Goal: Task Accomplishment & Management: Manage account settings

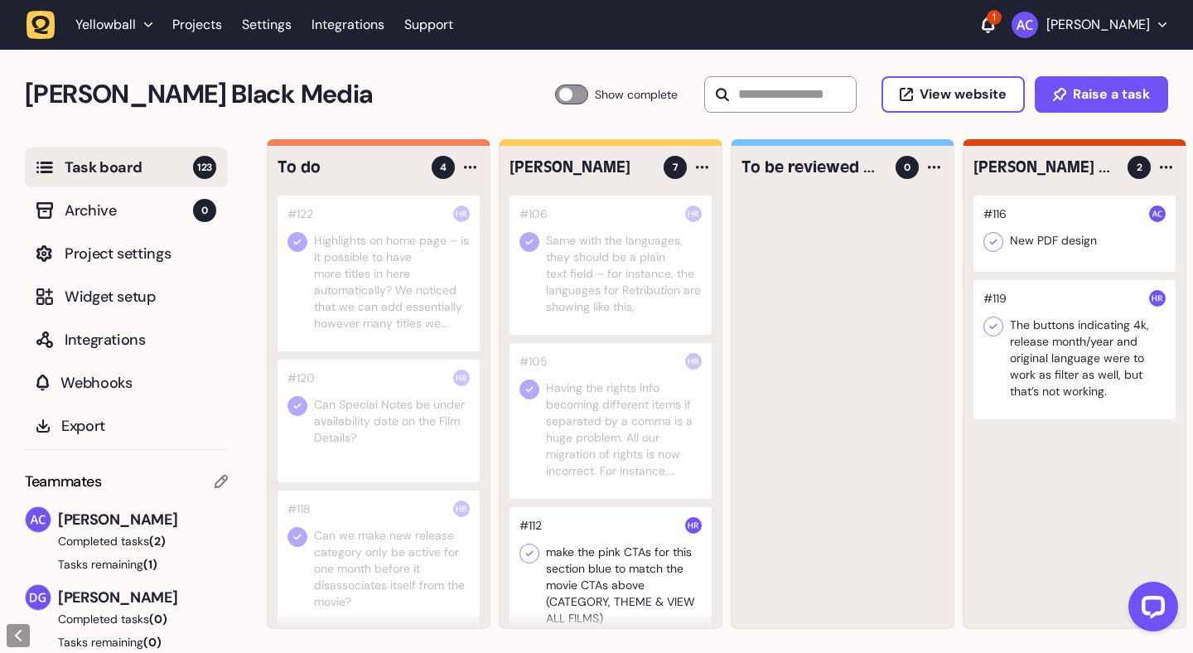
click at [994, 22] on icon at bounding box center [988, 25] width 12 height 17
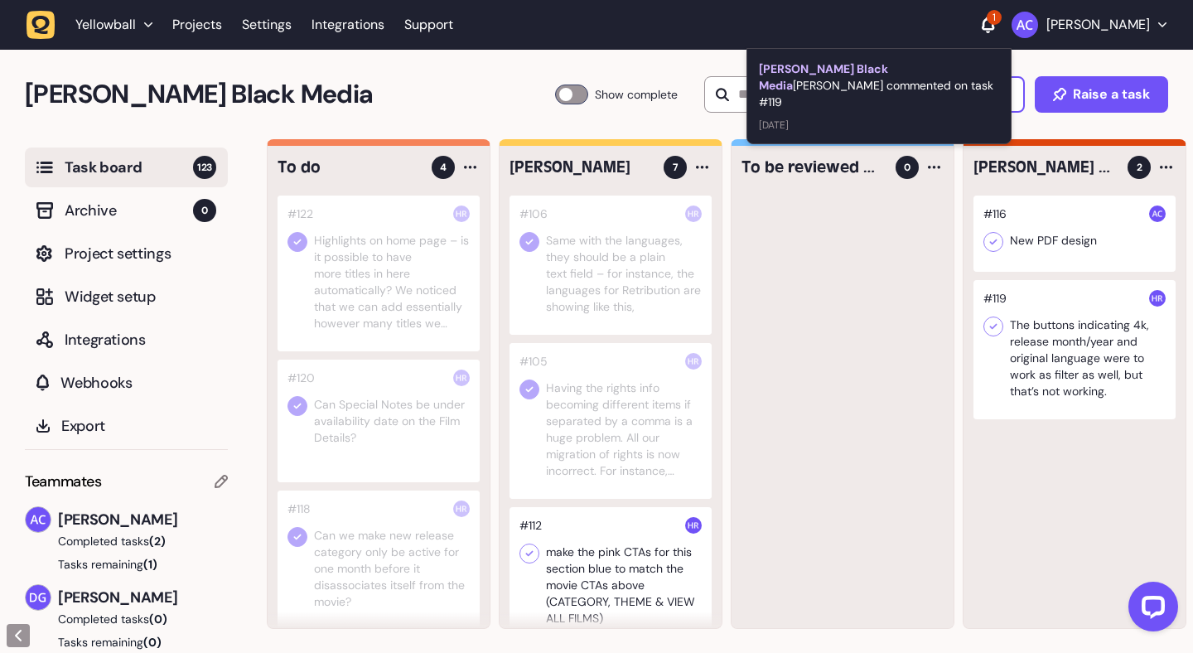
click at [994, 22] on icon at bounding box center [988, 25] width 12 height 17
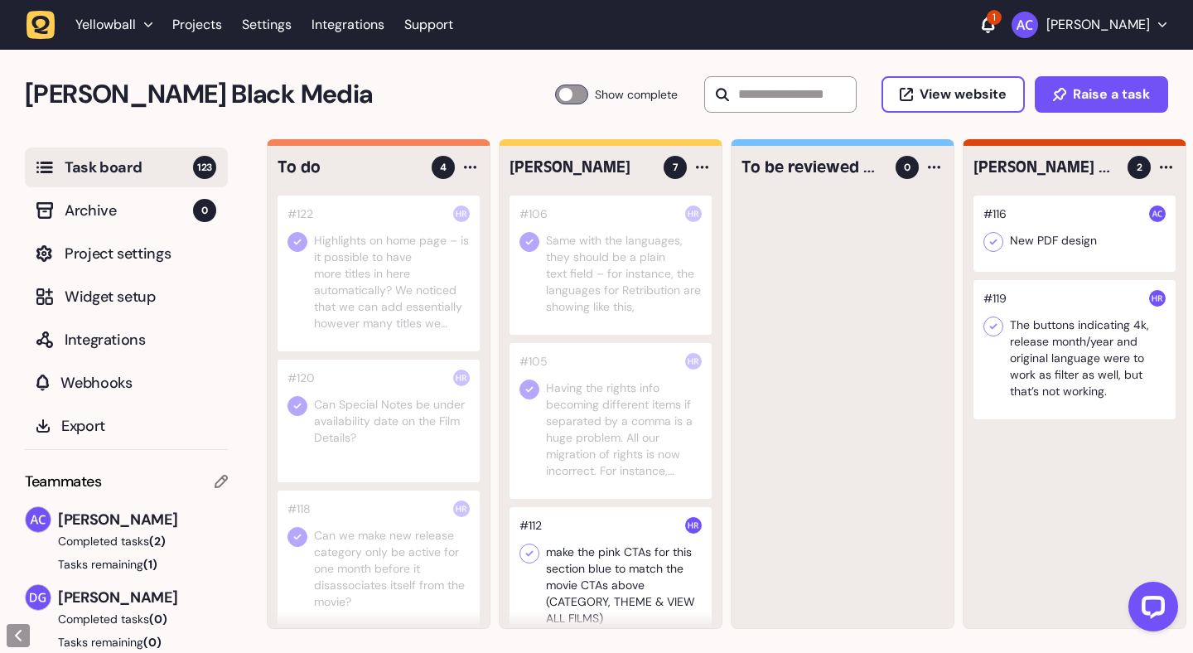
click at [994, 26] on icon at bounding box center [988, 25] width 12 height 17
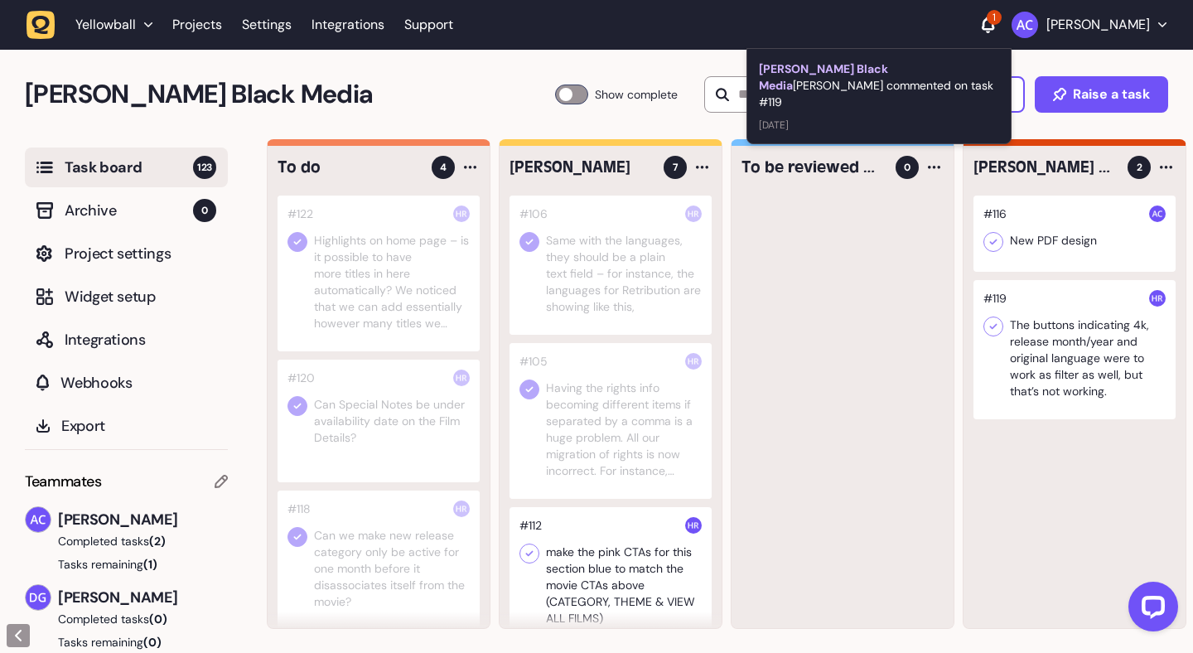
click at [994, 26] on icon at bounding box center [988, 25] width 12 height 17
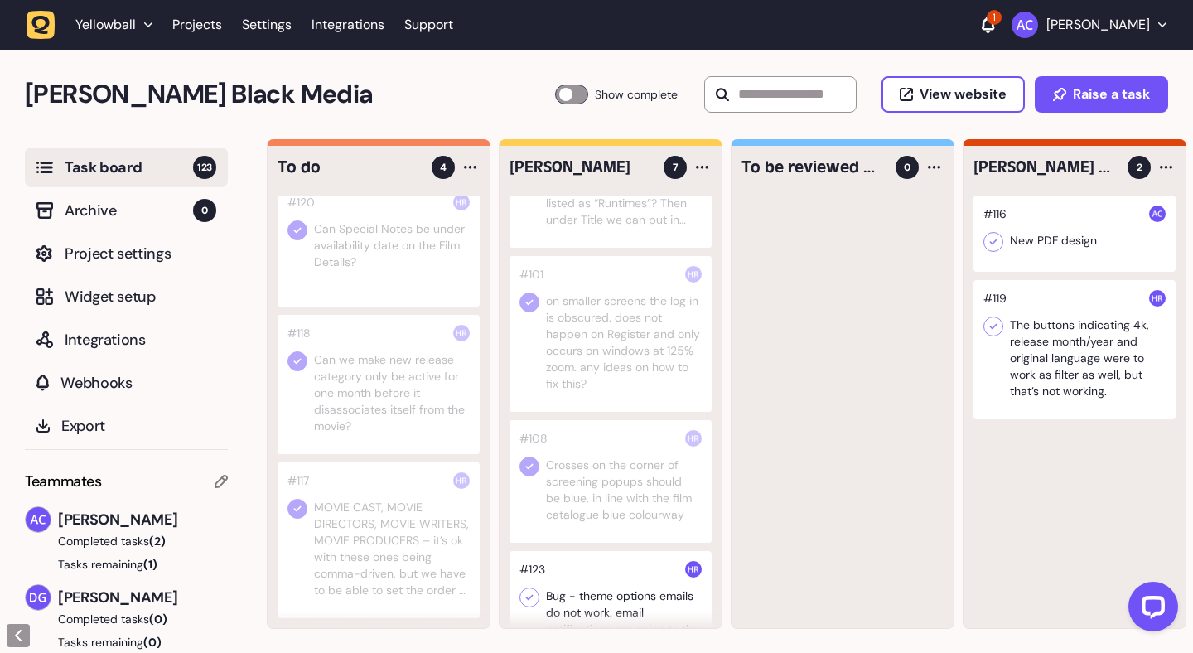
scroll to position [566, 0]
click at [1084, 351] on div at bounding box center [1075, 349] width 202 height 139
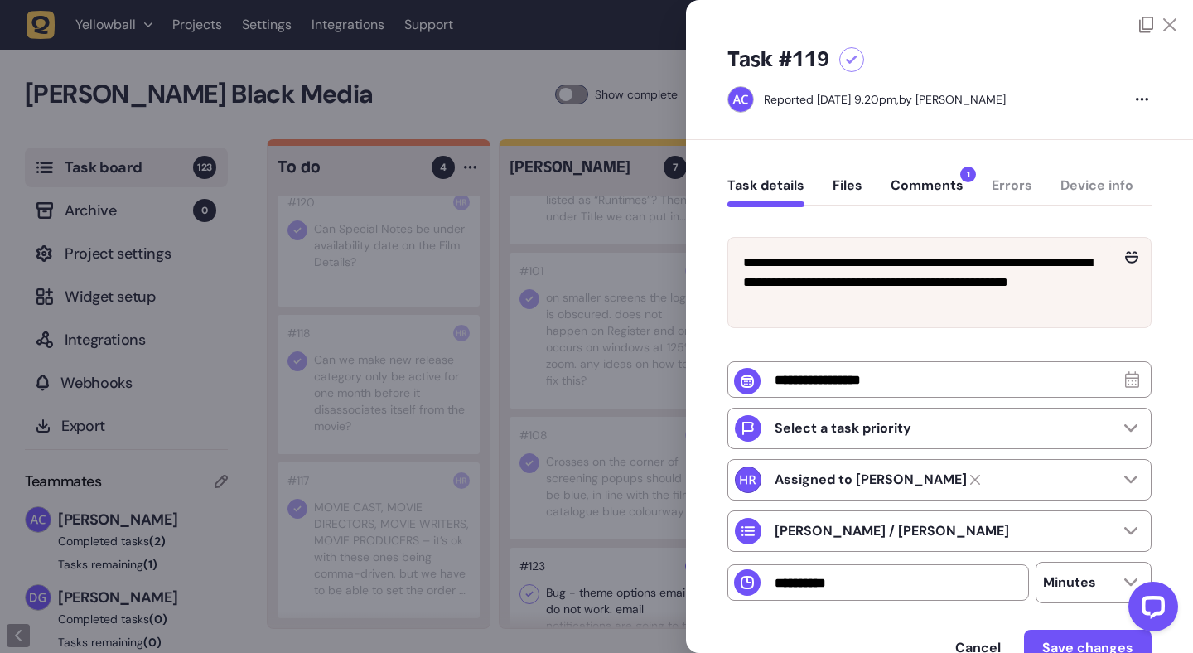
click at [919, 177] on button "Comments 1" at bounding box center [927, 192] width 73 height 30
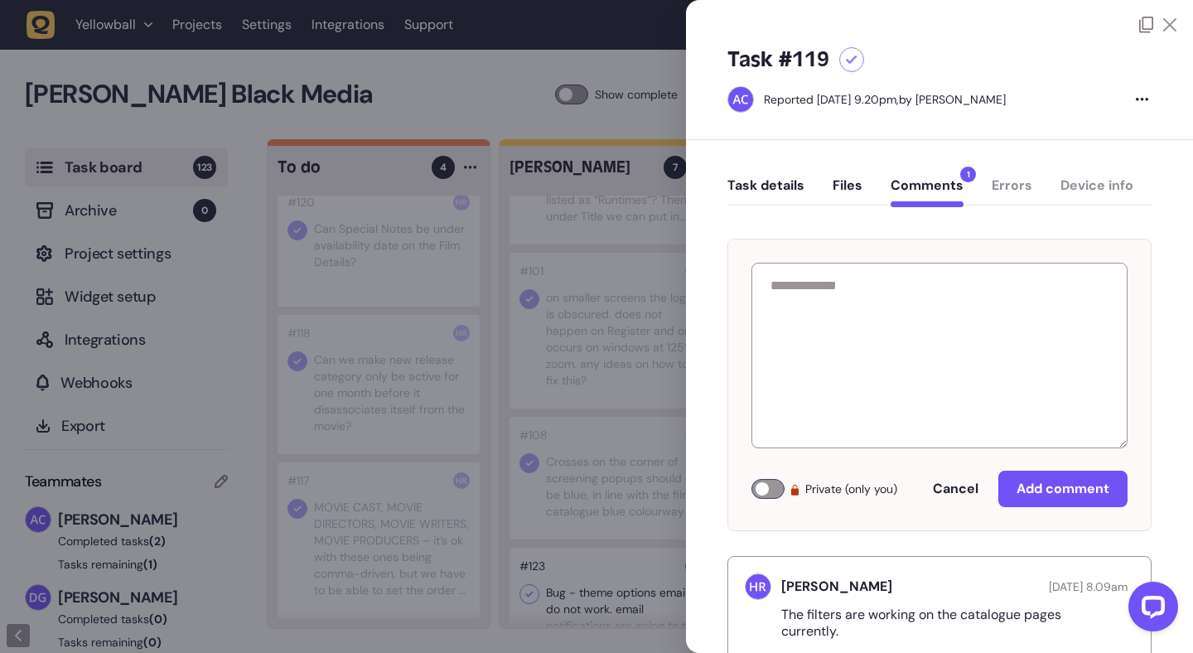
click at [771, 193] on button "Task details" at bounding box center [766, 192] width 77 height 30
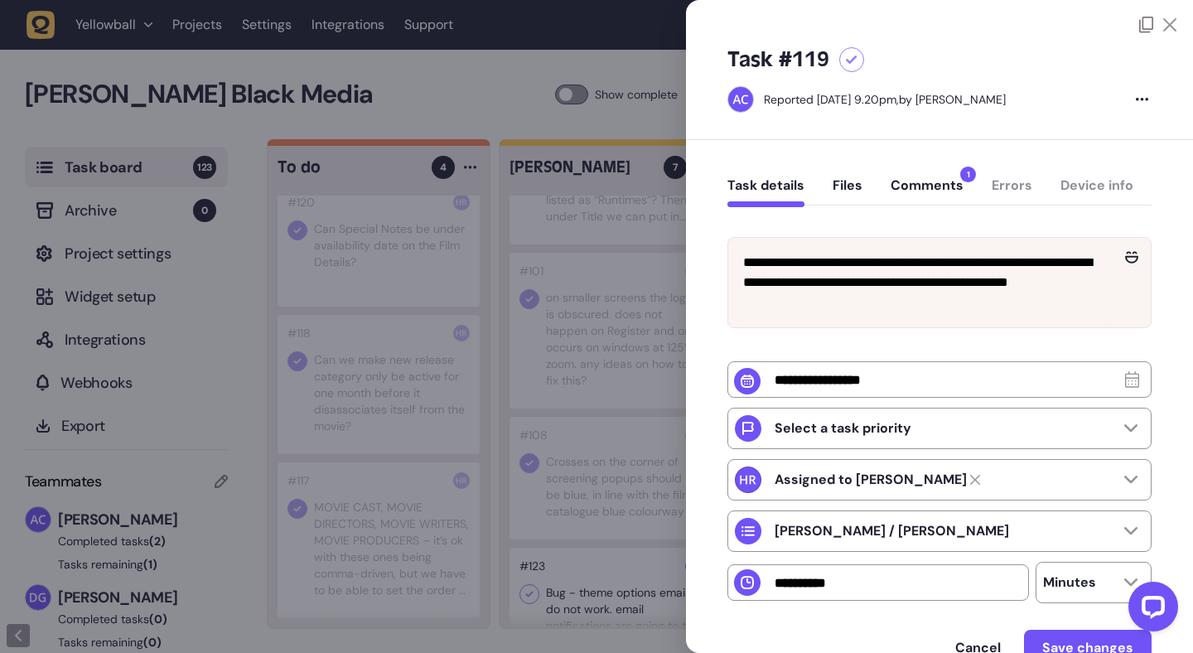
click at [1163, 27] on icon at bounding box center [1169, 24] width 13 height 13
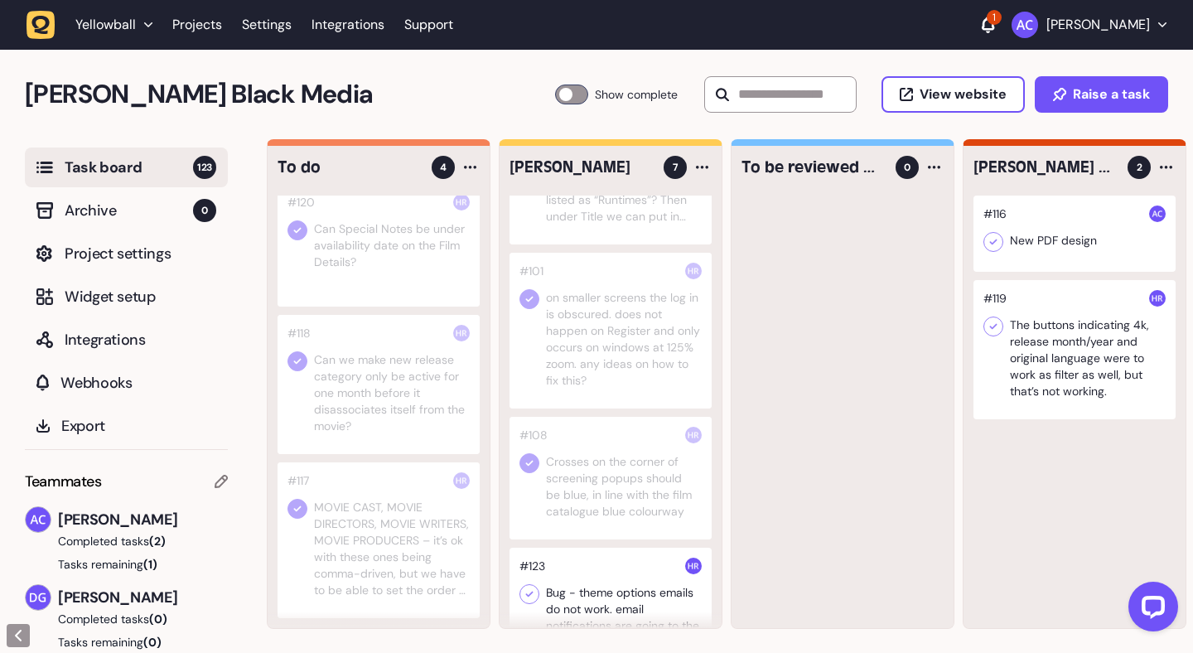
click at [1161, 302] on img at bounding box center [1157, 298] width 17 height 17
click at [1065, 351] on div at bounding box center [1075, 349] width 202 height 139
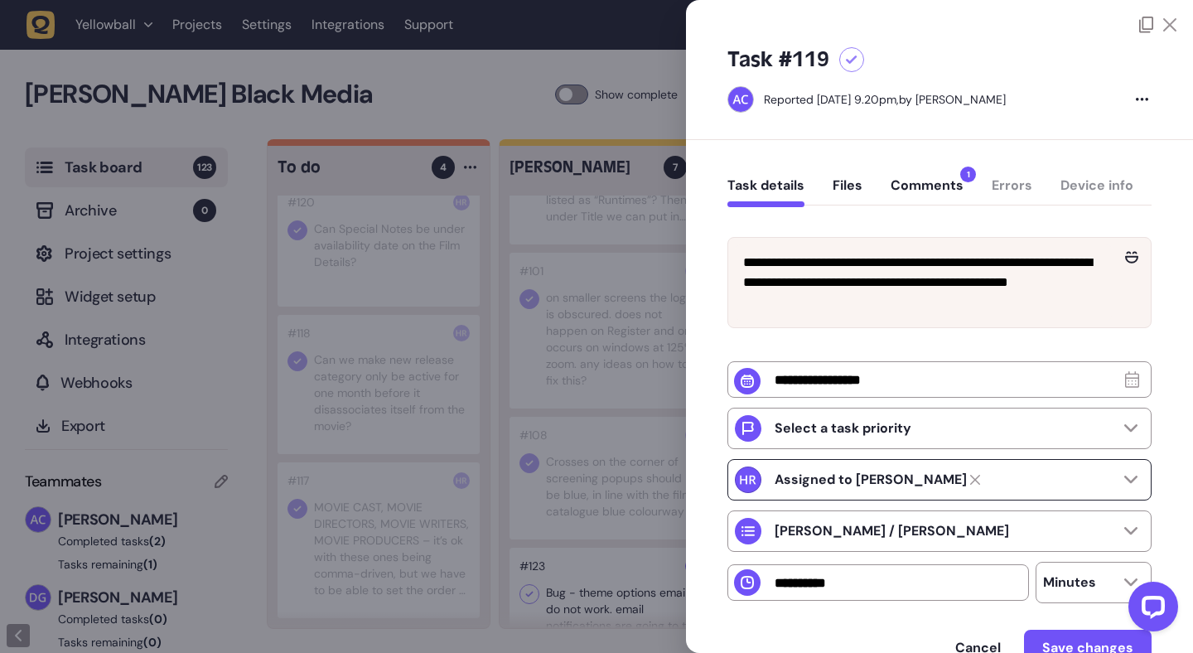
click at [924, 488] on strong "Assigned to [PERSON_NAME]" at bounding box center [871, 480] width 192 height 17
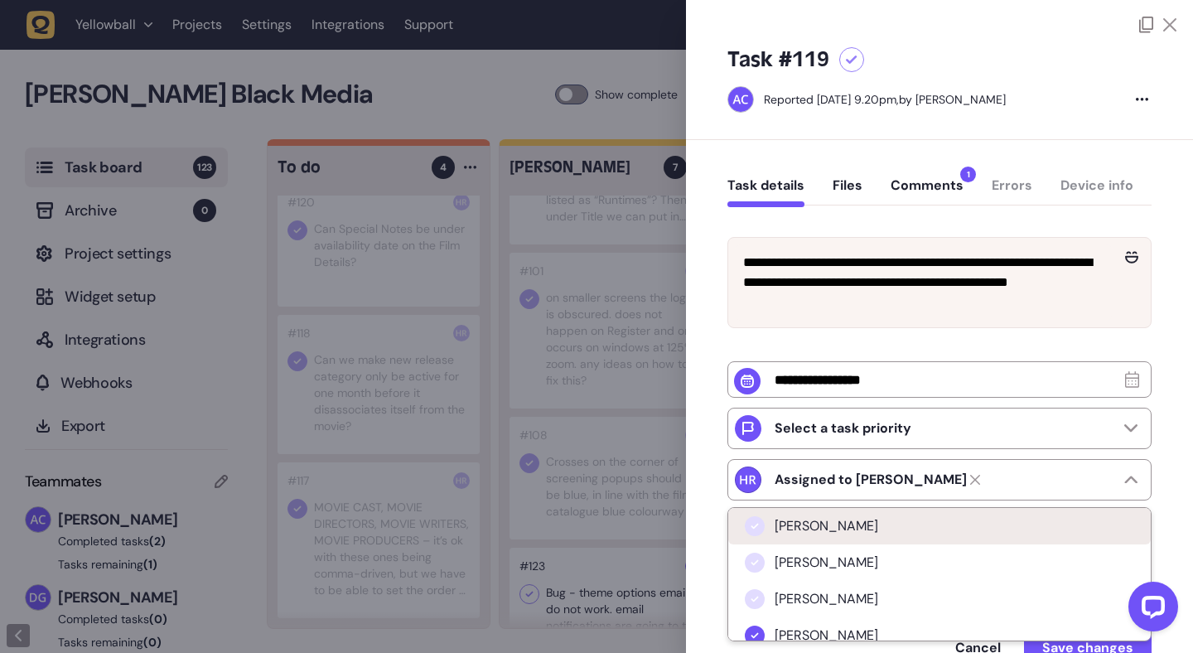
click at [866, 534] on li "[PERSON_NAME]" at bounding box center [939, 526] width 423 height 36
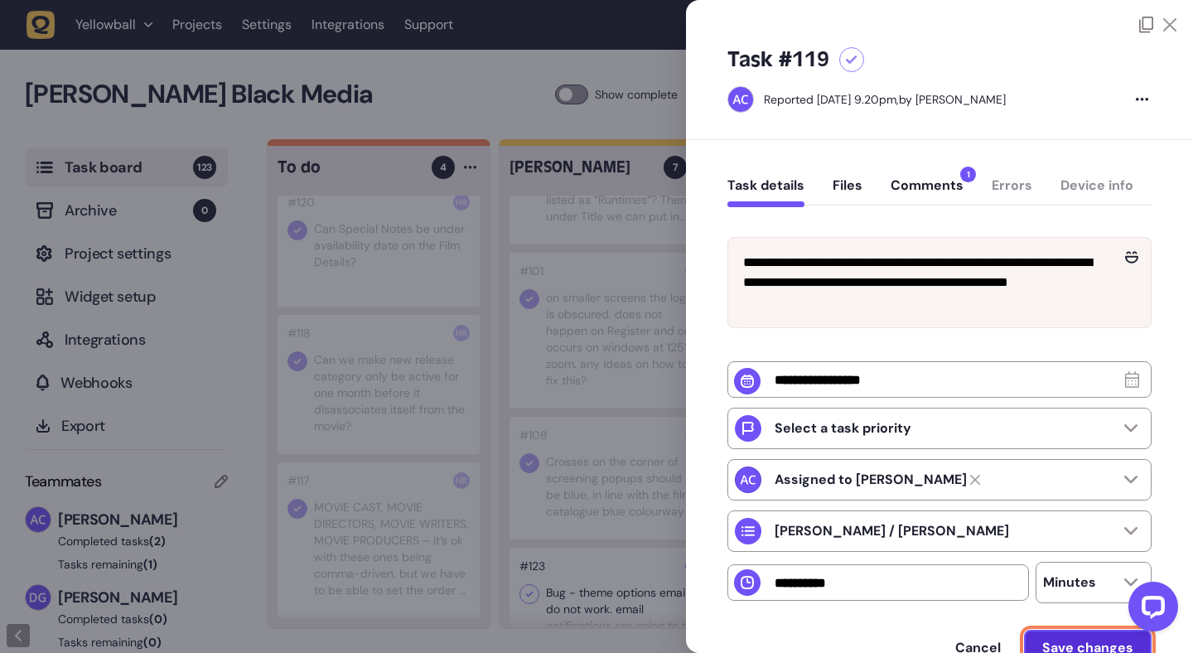
click at [1072, 636] on button "Save changes" at bounding box center [1088, 648] width 128 height 36
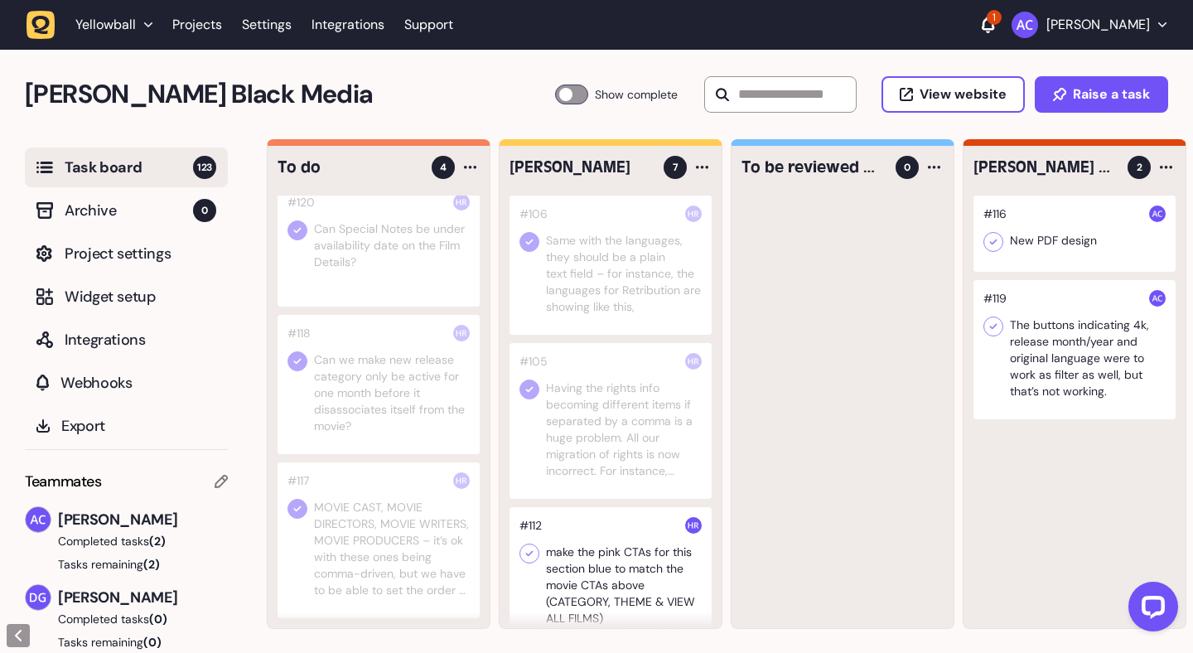
click at [626, 544] on div at bounding box center [611, 576] width 202 height 139
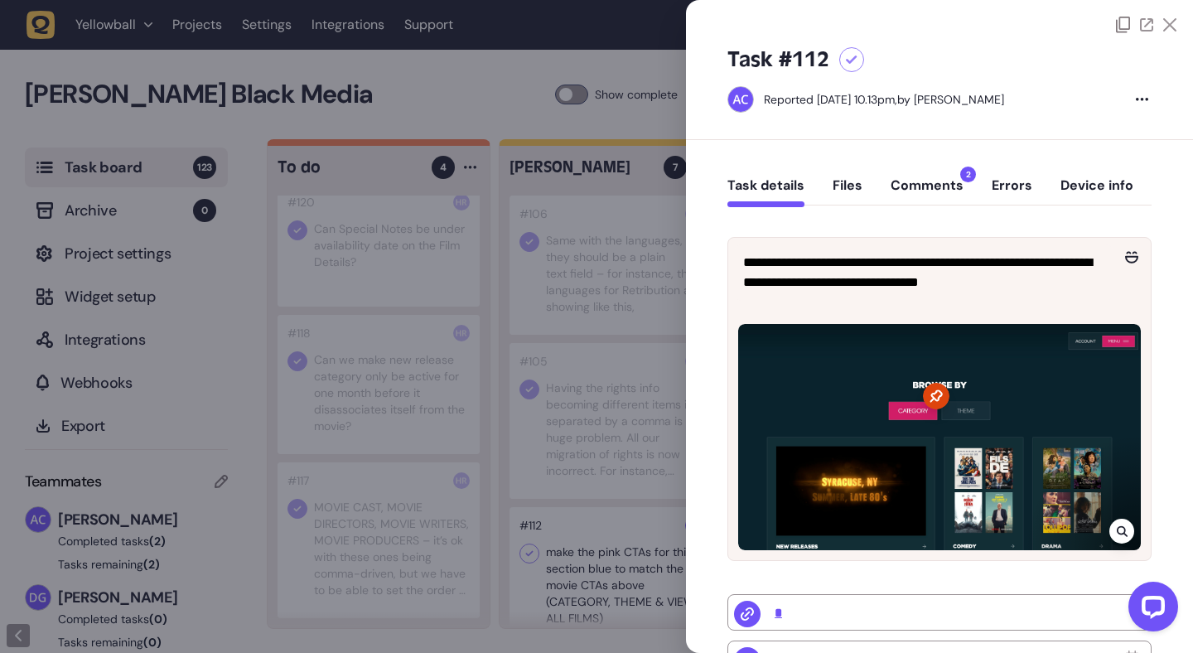
click at [951, 186] on button "Comments 2" at bounding box center [927, 192] width 73 height 30
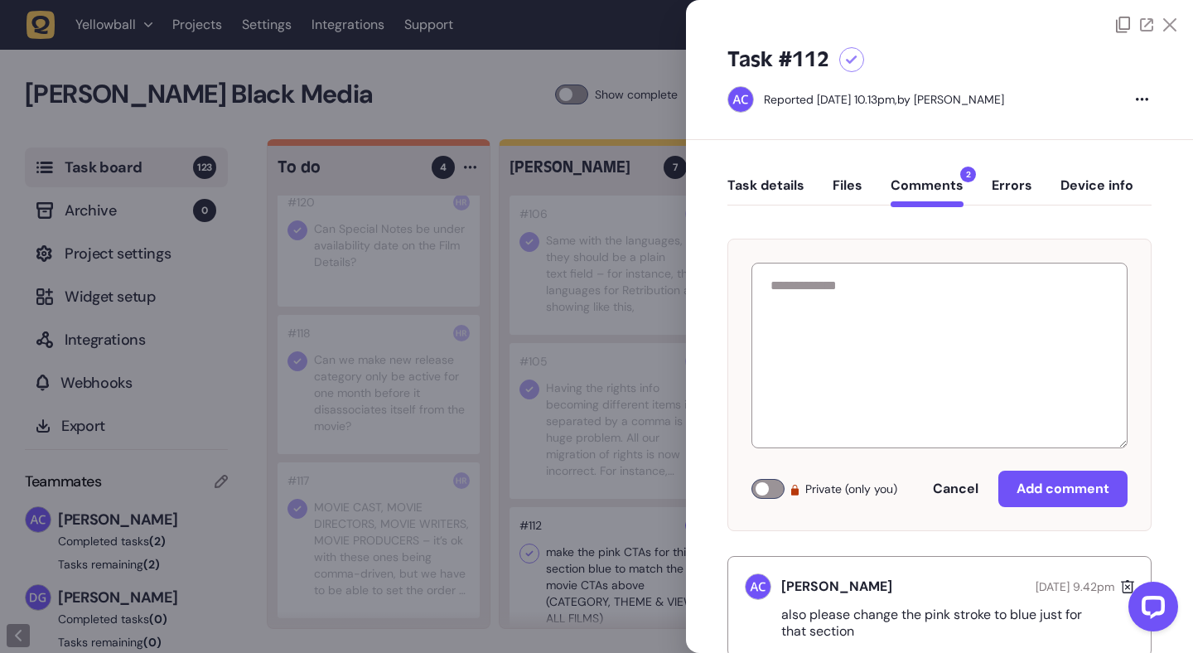
click at [1170, 22] on icon at bounding box center [1169, 24] width 13 height 13
